Goal: Information Seeking & Learning: Find specific fact

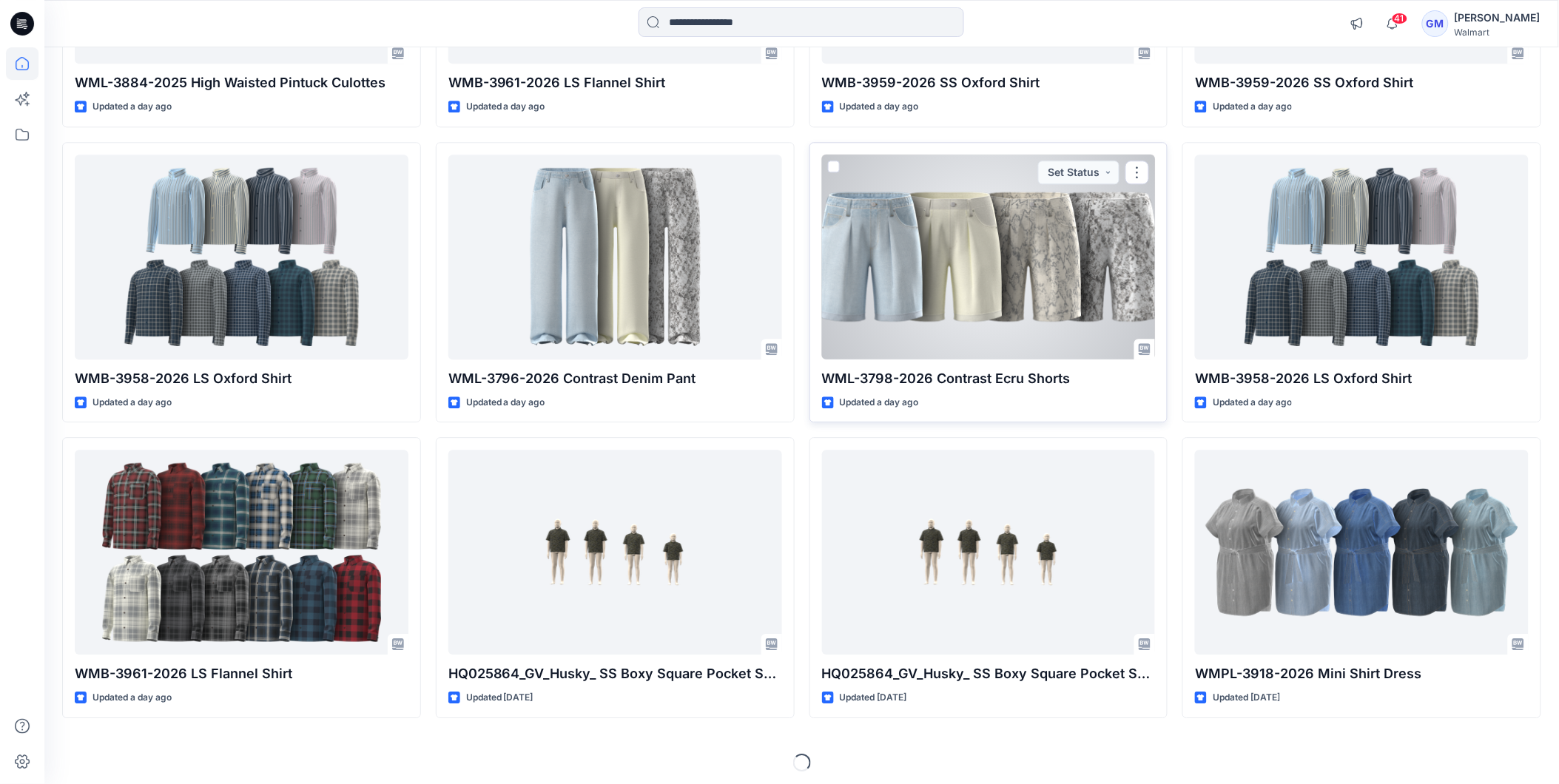
scroll to position [1253, 0]
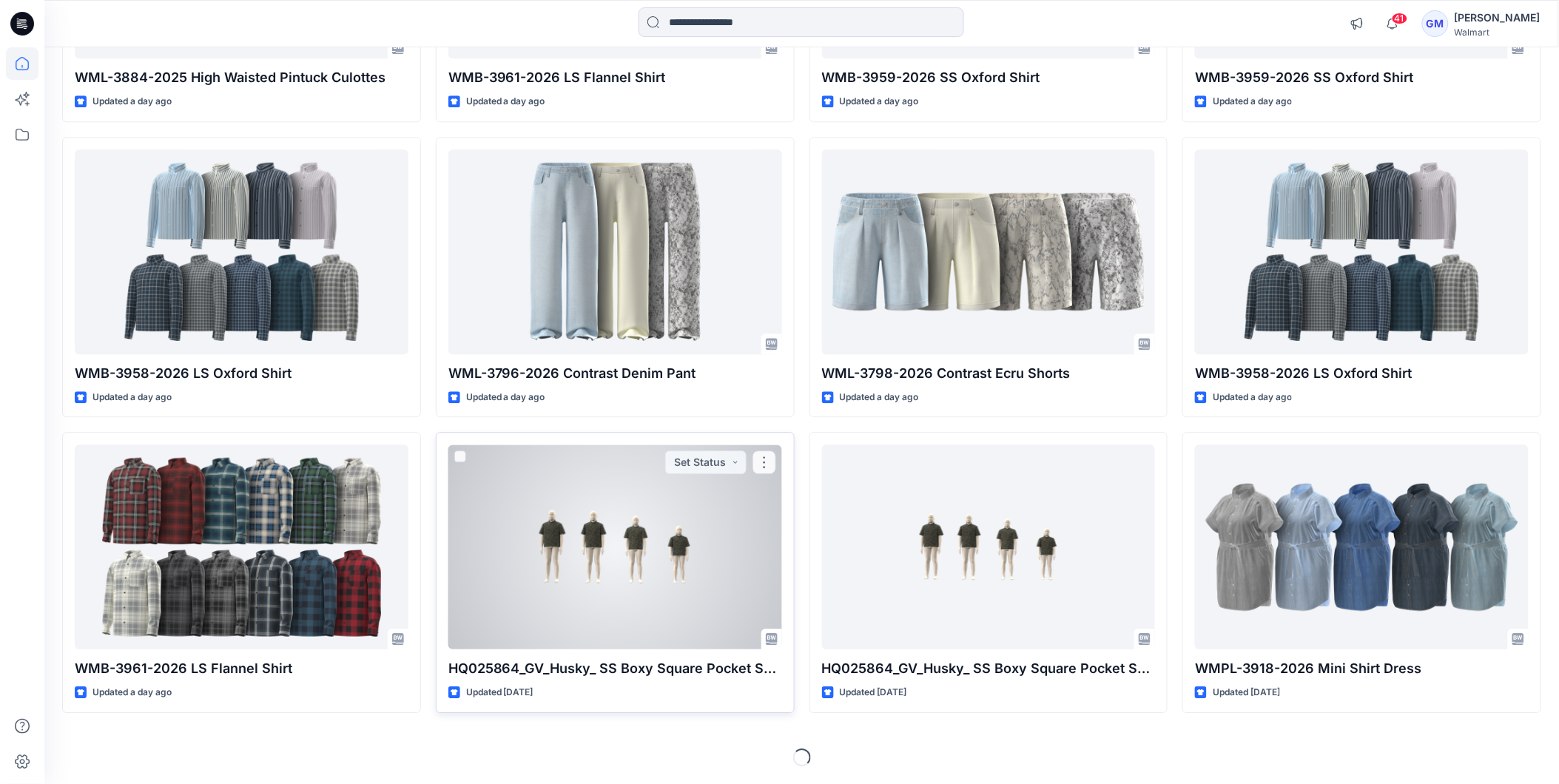
click at [670, 516] on div at bounding box center [614, 546] width 333 height 205
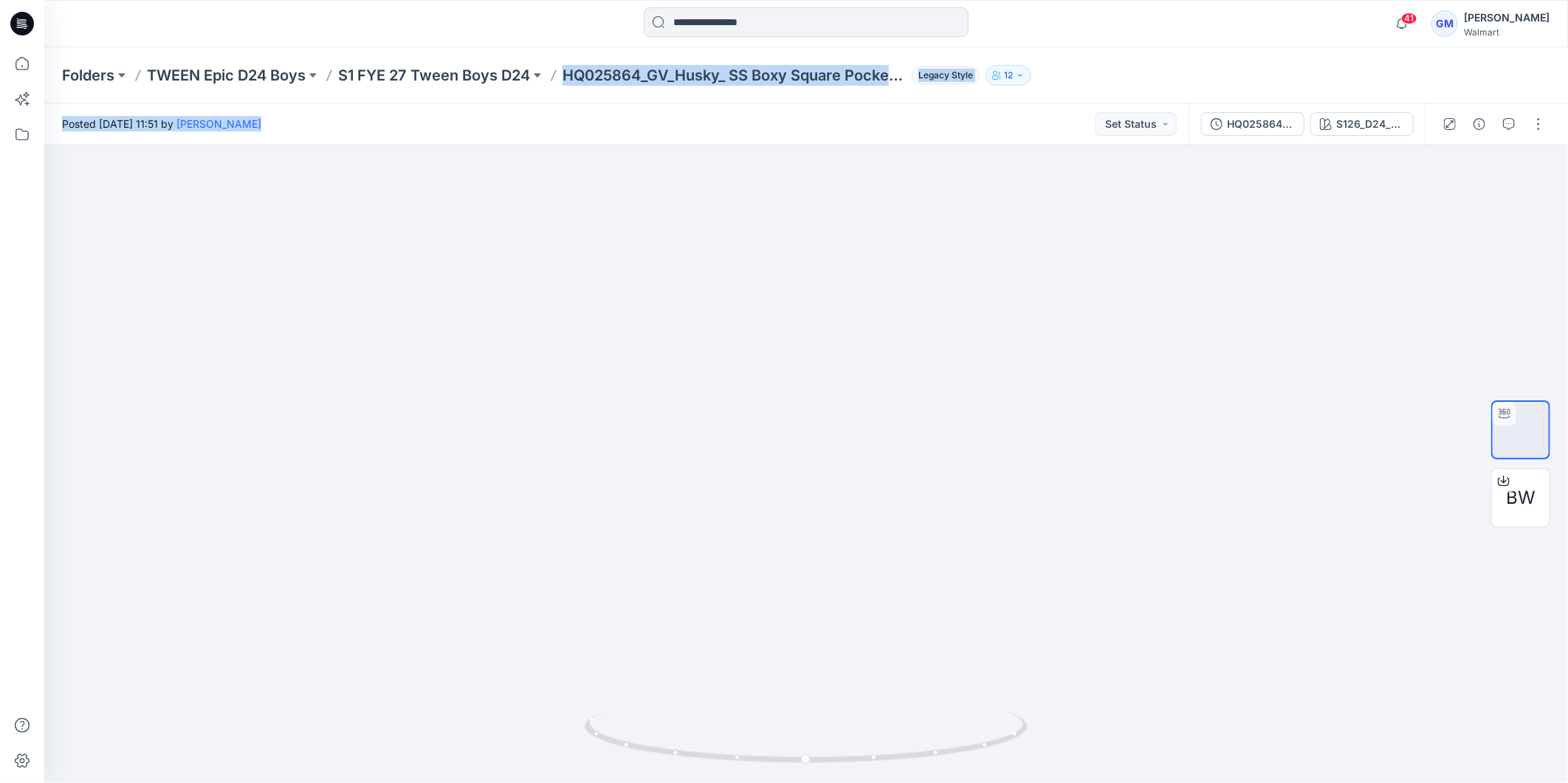
copy div "HQ025864_GV_Husky_ SS Boxy Square Pocket Shirt Legacy Style 12 Posted [DATE] 11…"
drag, startPoint x: 566, startPoint y: 68, endPoint x: 904, endPoint y: 104, distance: 339.9
click at [904, 104] on div "Folders TWEEN Epic D24 Boys S1 FYE 27 Tween Boys D24 HQ025864_GV_Husky_ SS Boxy…" at bounding box center [806, 415] width 1524 height 736
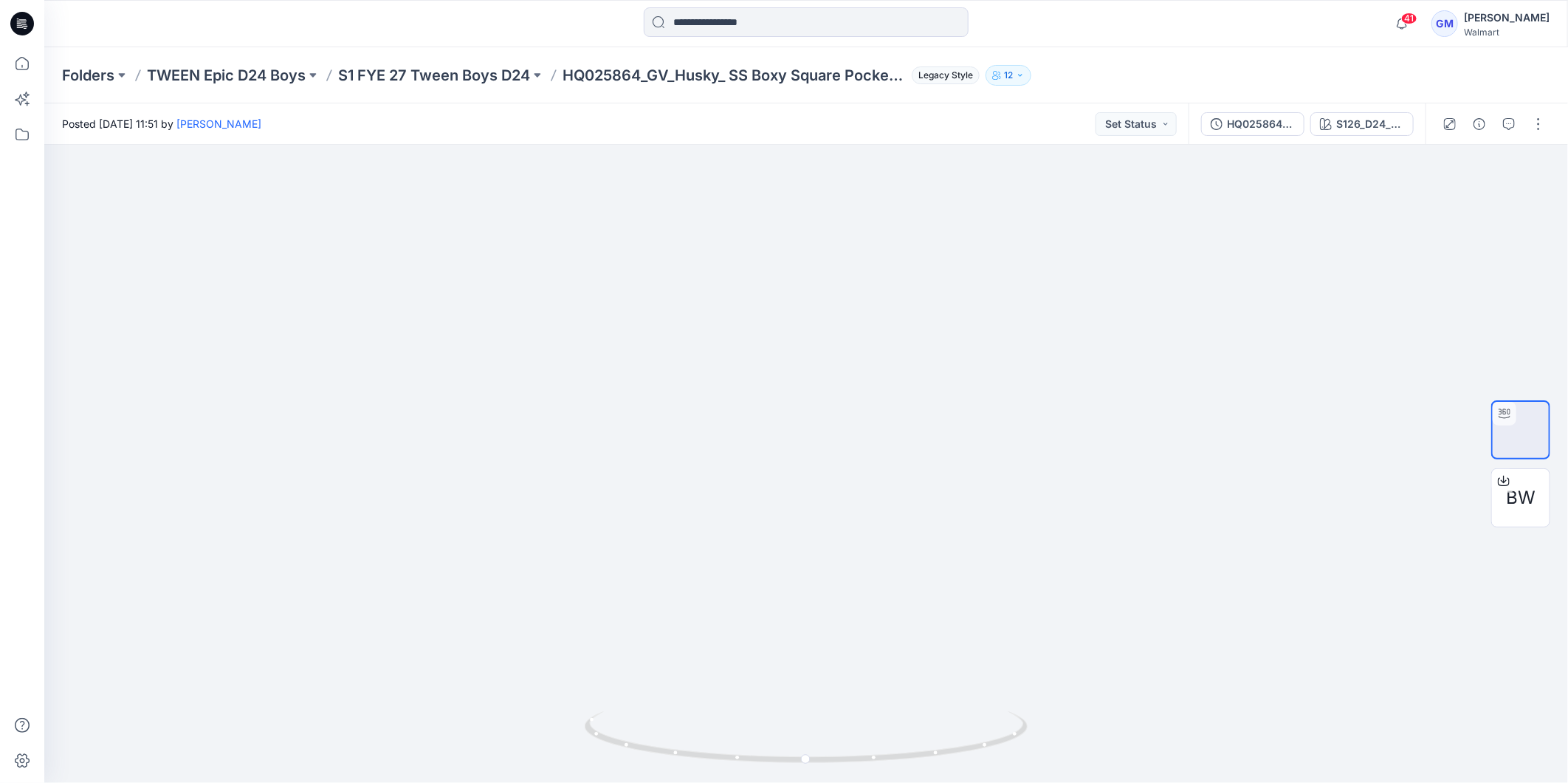
drag, startPoint x: 816, startPoint y: 17, endPoint x: 831, endPoint y: 1, distance: 21.9
click at [821, 13] on input at bounding box center [805, 22] width 325 height 30
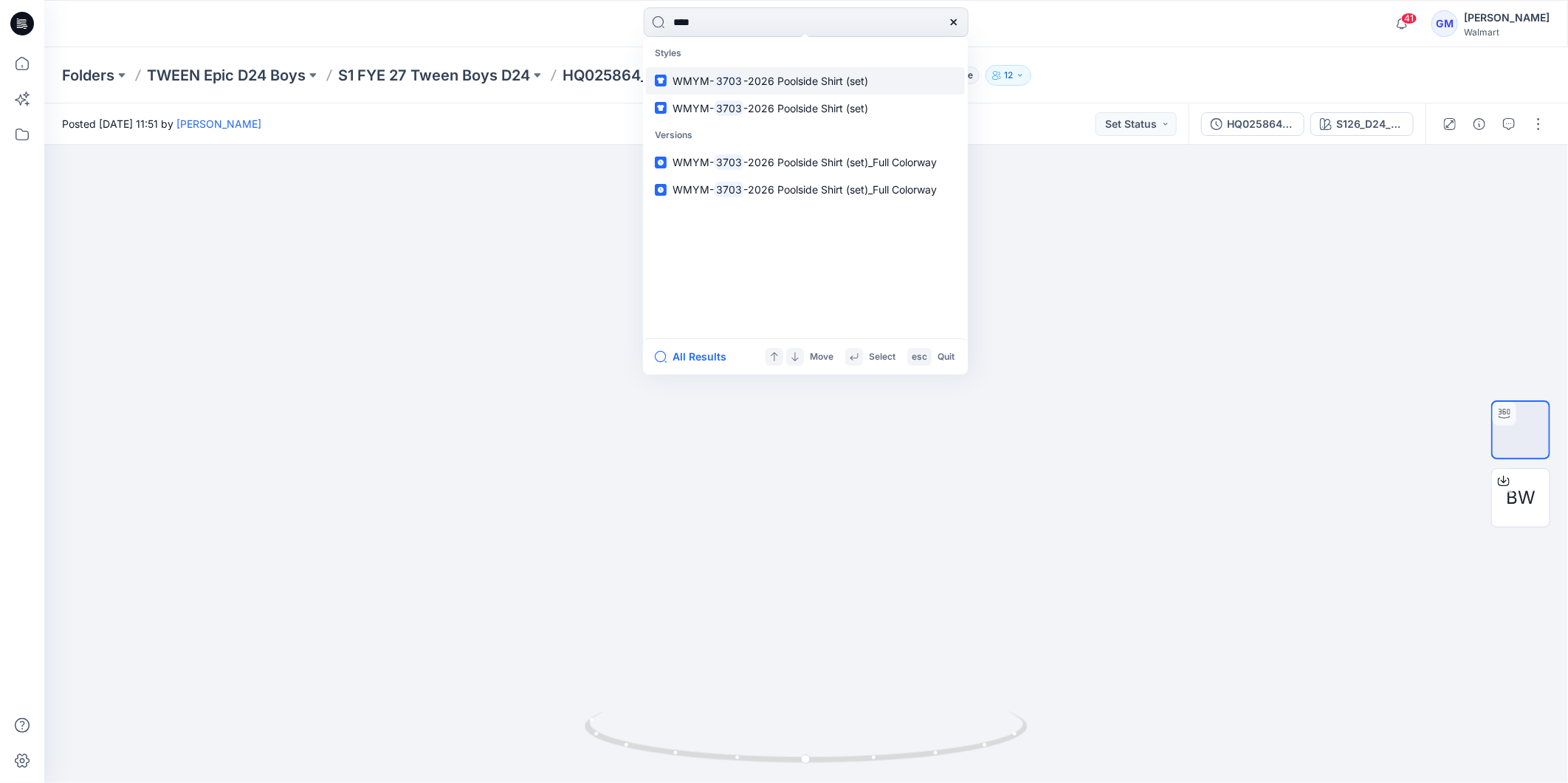
type input "****"
click at [735, 77] on mark "3703" at bounding box center [728, 80] width 31 height 17
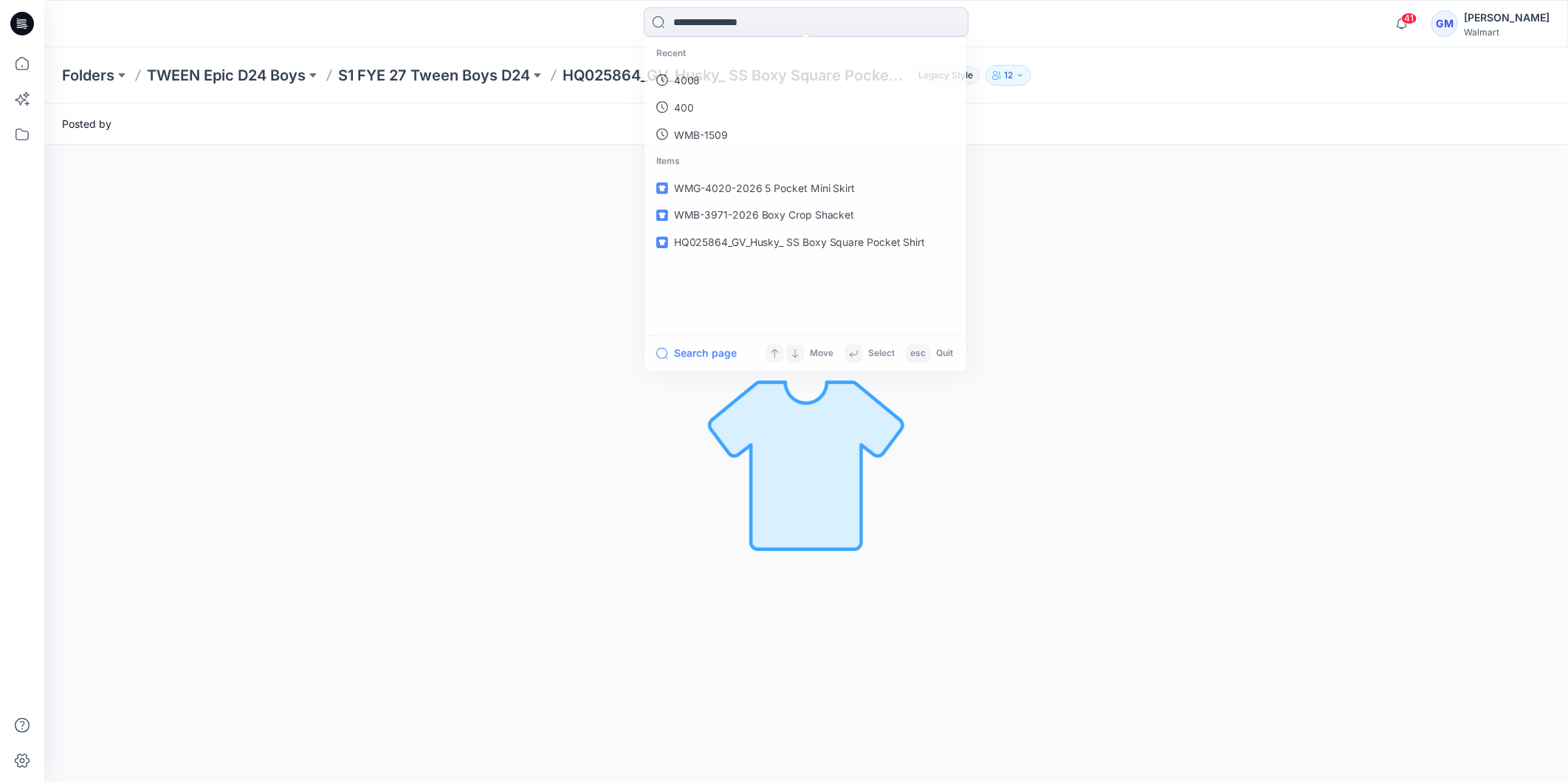
click at [714, 13] on input at bounding box center [805, 22] width 325 height 30
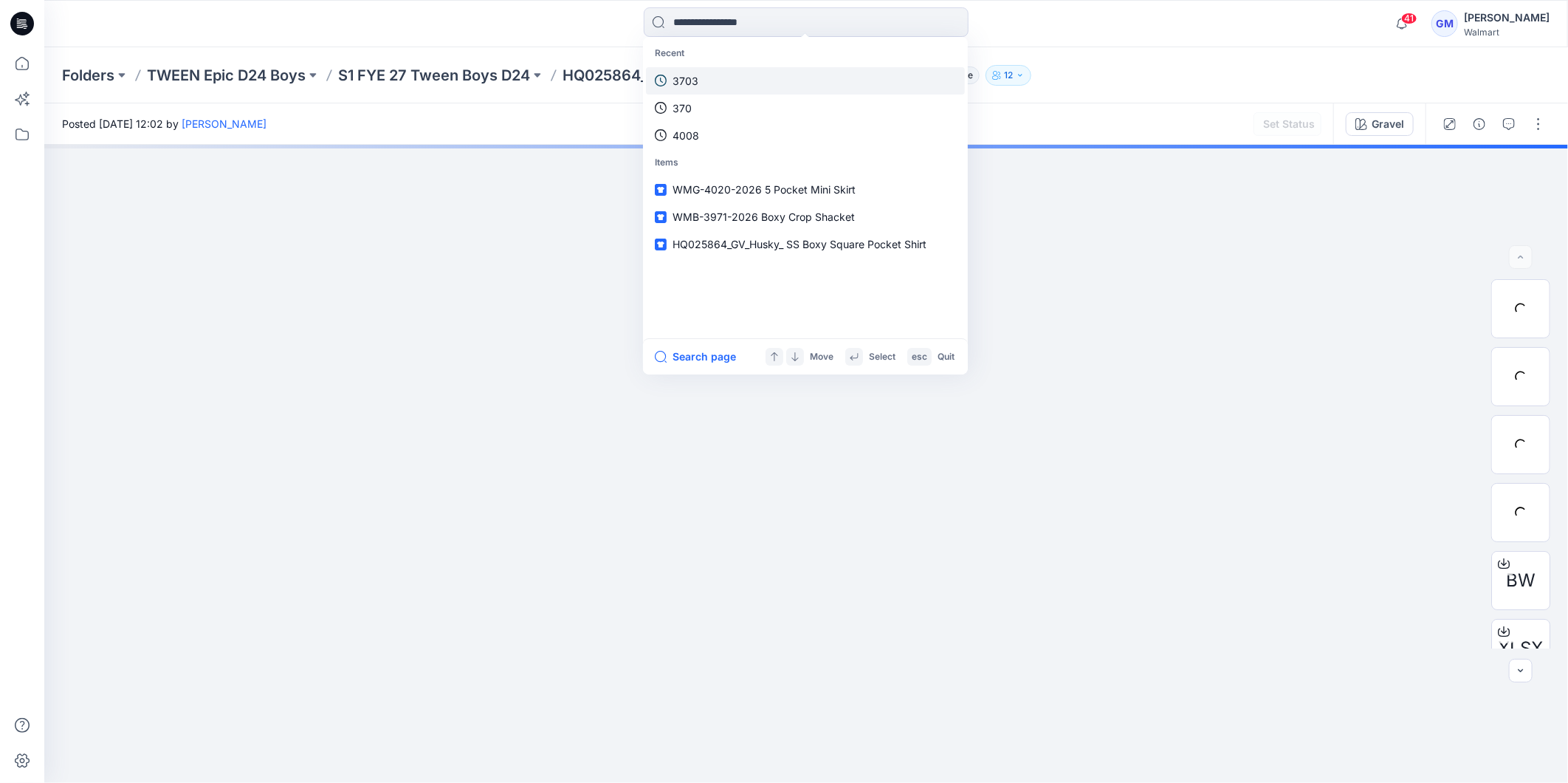
click at [696, 83] on p "3703" at bounding box center [685, 81] width 26 height 16
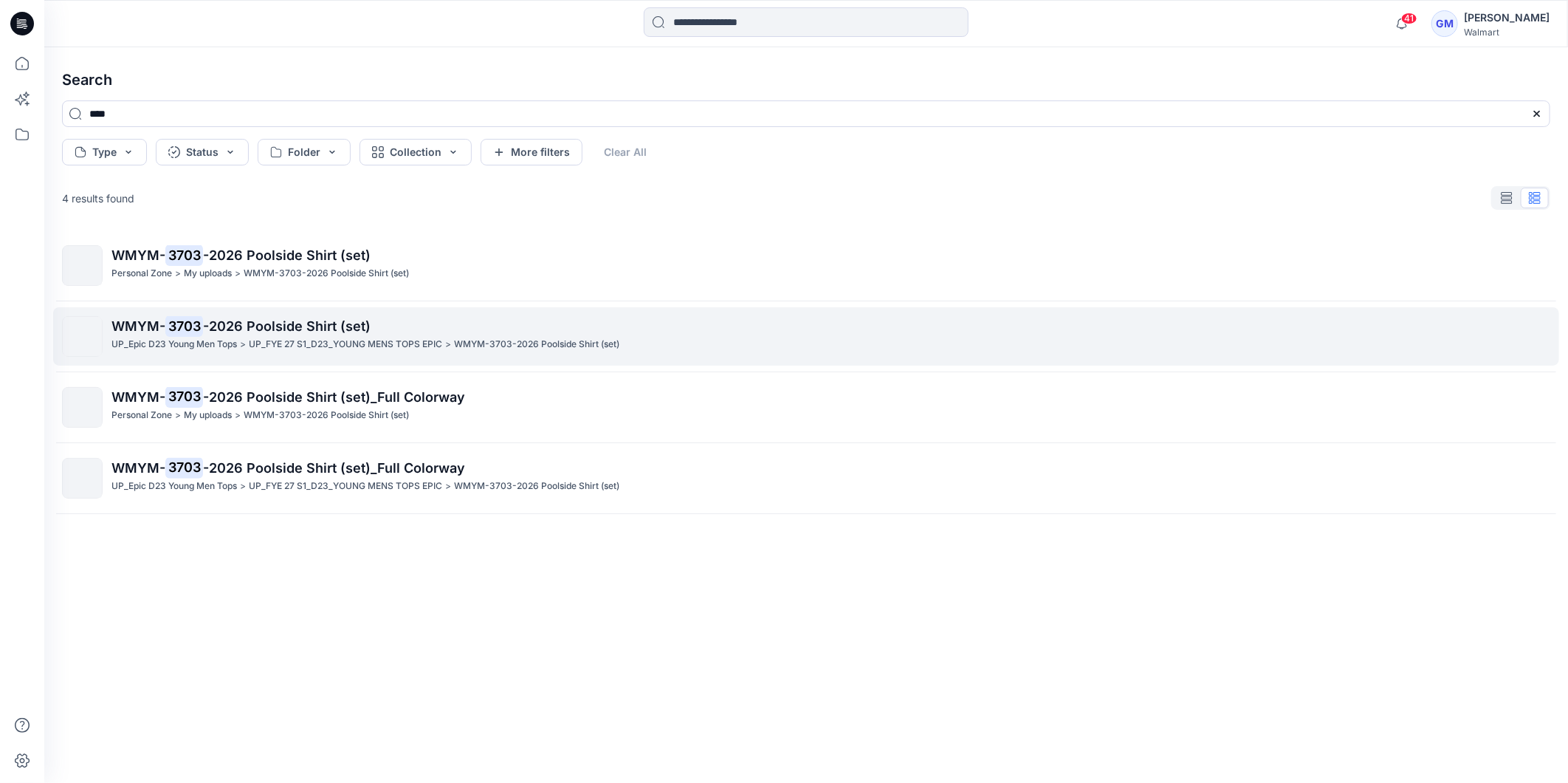
click at [160, 321] on span "WMYM-" at bounding box center [138, 326] width 54 height 16
